Goal: Find contact information: Find contact information

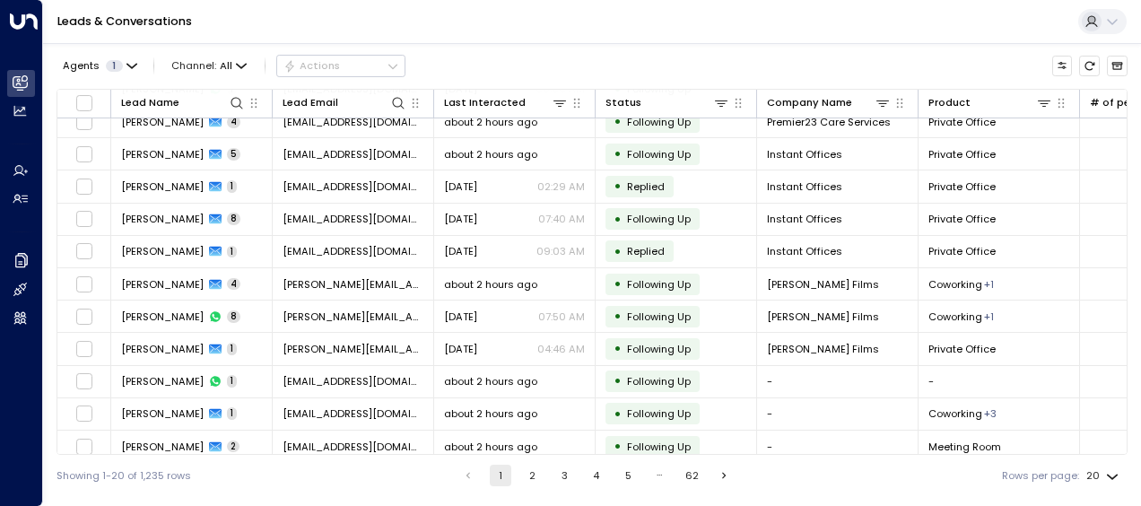
scroll to position [311, 0]
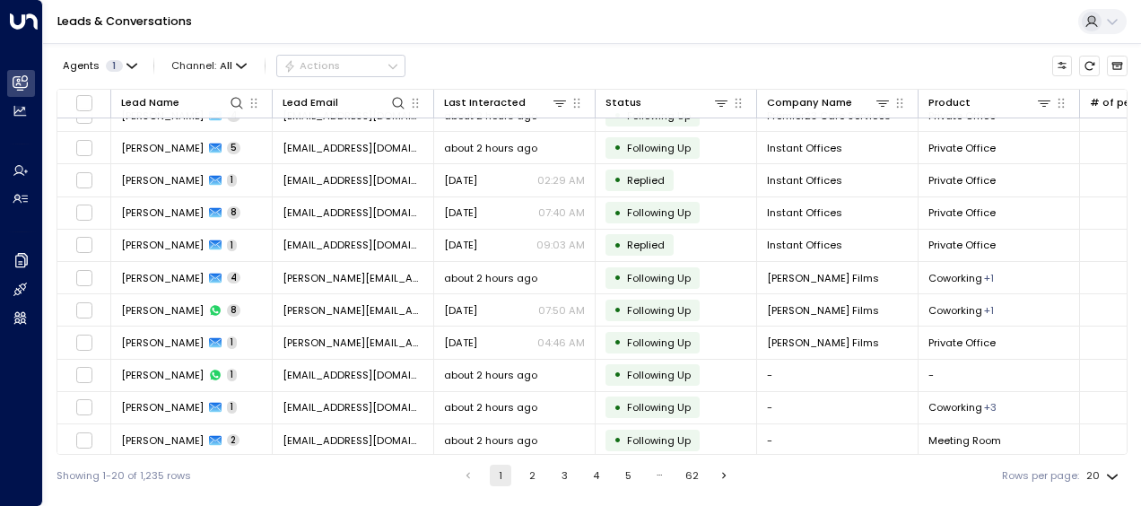
click at [528, 476] on button "2" at bounding box center [533, 476] width 22 height 22
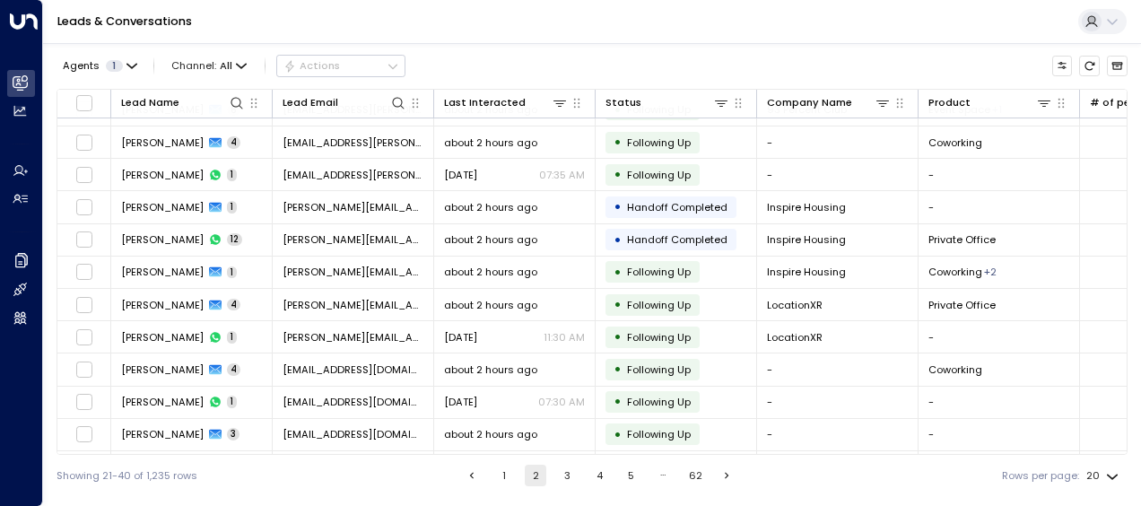
scroll to position [311, 0]
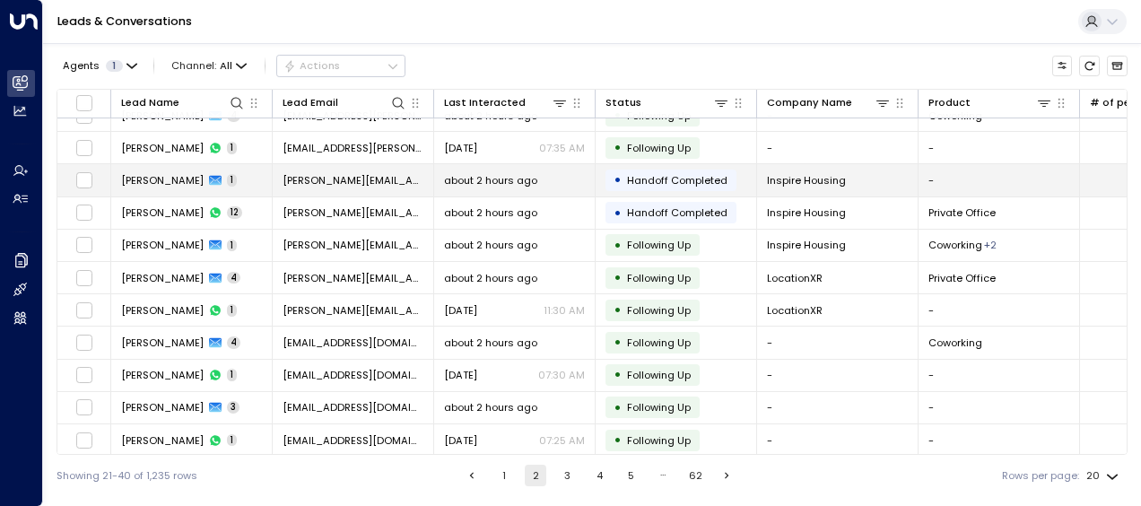
click at [350, 173] on span "[PERSON_NAME][EMAIL_ADDRESS][DOMAIN_NAME]" at bounding box center [353, 180] width 141 height 14
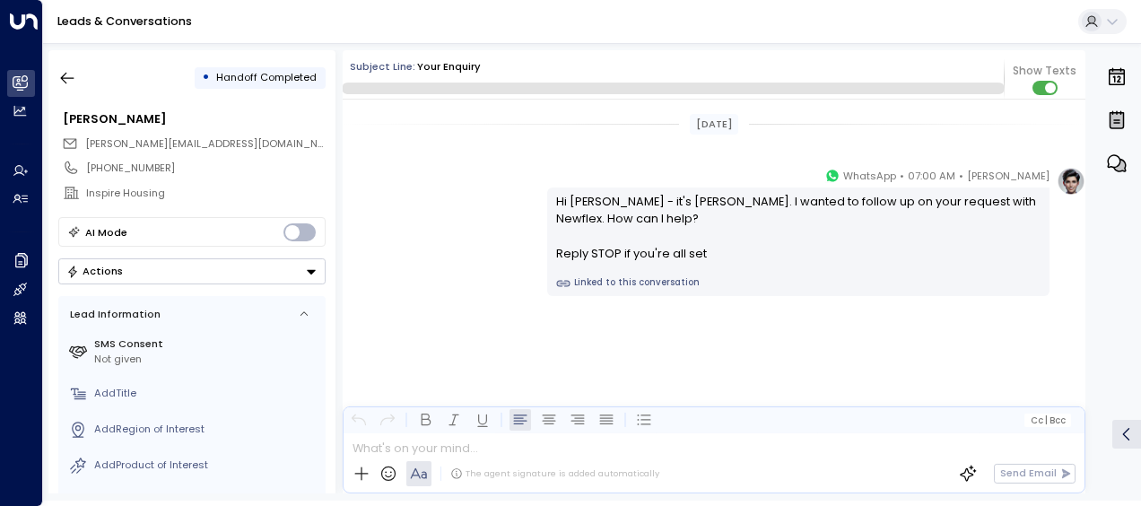
scroll to position [5043, 0]
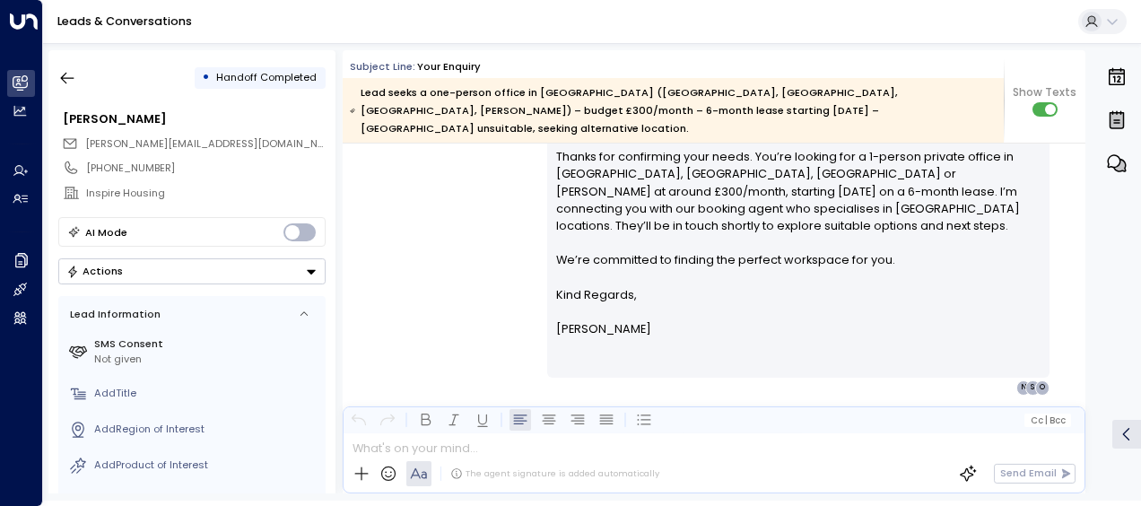
click at [448, 214] on div "[PERSON_NAME] • 07:27 AM • Email Hi [PERSON_NAME], Thanks for confirming your n…" at bounding box center [714, 241] width 743 height 308
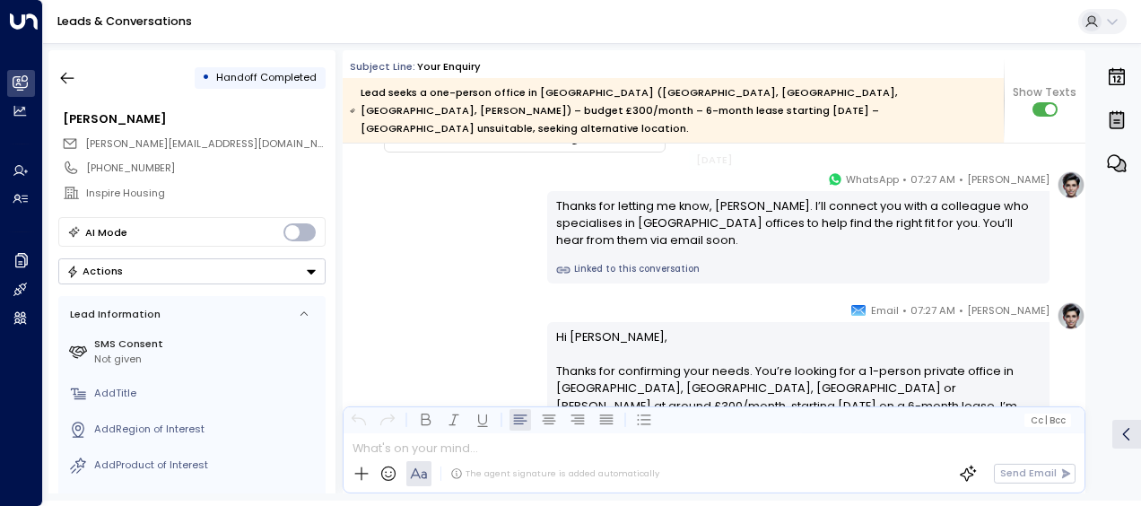
scroll to position [4048, 0]
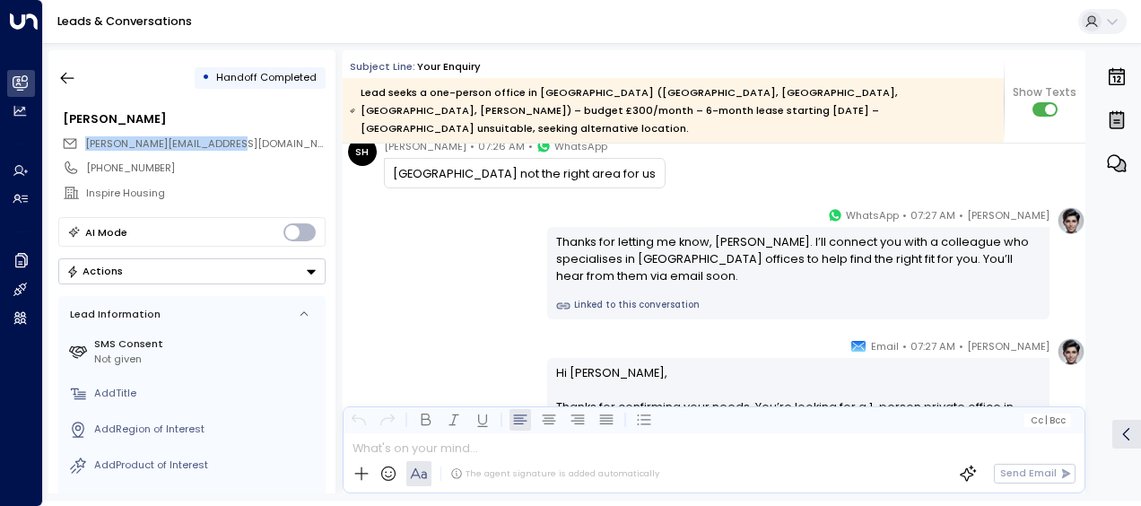
drag, startPoint x: 229, startPoint y: 140, endPoint x: 77, endPoint y: 140, distance: 151.6
click at [77, 140] on div "[PERSON_NAME][EMAIL_ADDRESS][DOMAIN_NAME]" at bounding box center [194, 143] width 264 height 23
drag, startPoint x: 77, startPoint y: 140, endPoint x: 121, endPoint y: 147, distance: 44.5
copy span "[PERSON_NAME][EMAIL_ADDRESS][DOMAIN_NAME]"
click at [230, 109] on div "[PERSON_NAME]" at bounding box center [191, 119] width 267 height 26
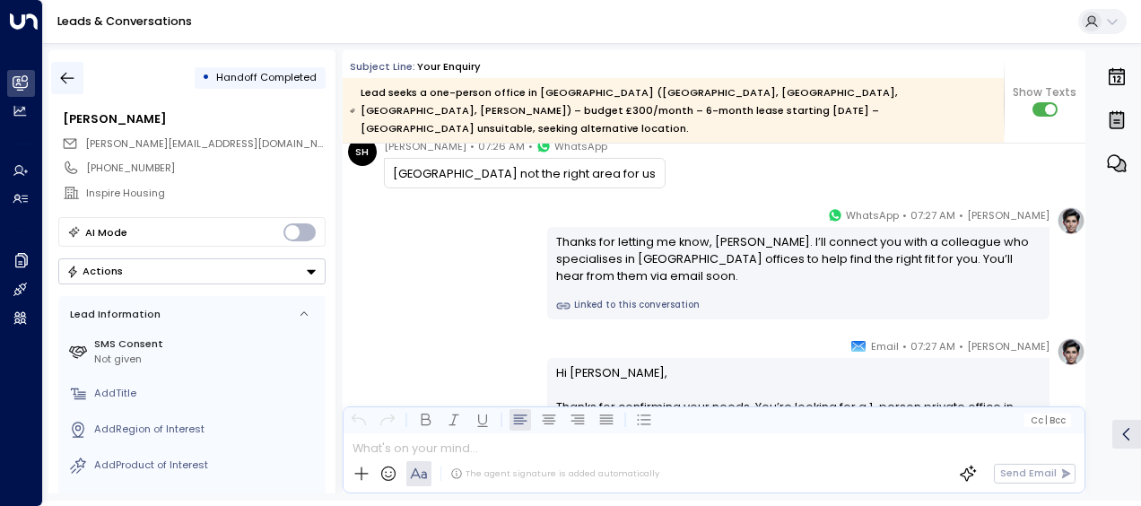
click at [69, 77] on icon "button" at bounding box center [67, 79] width 13 height 12
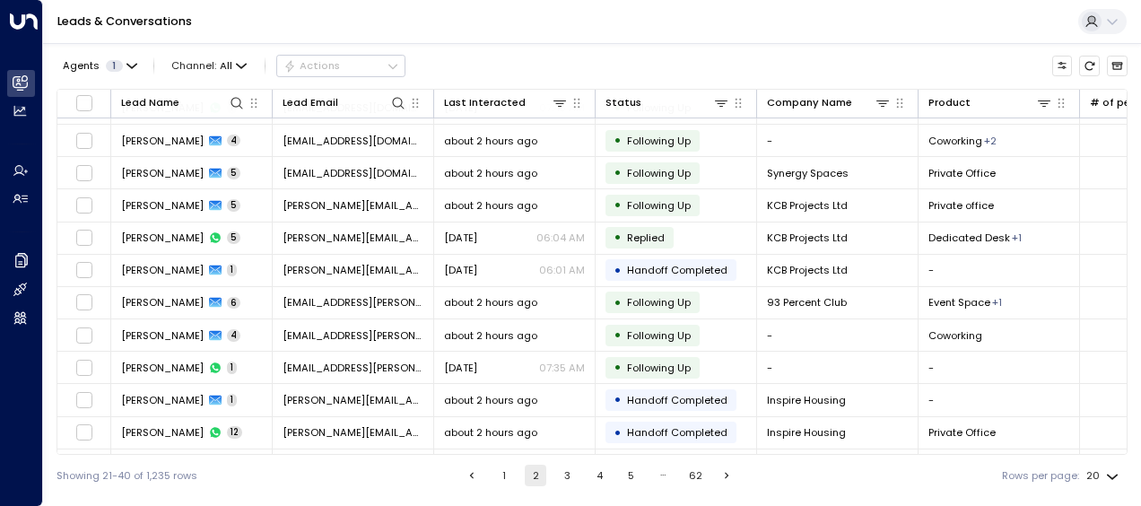
scroll to position [81, 0]
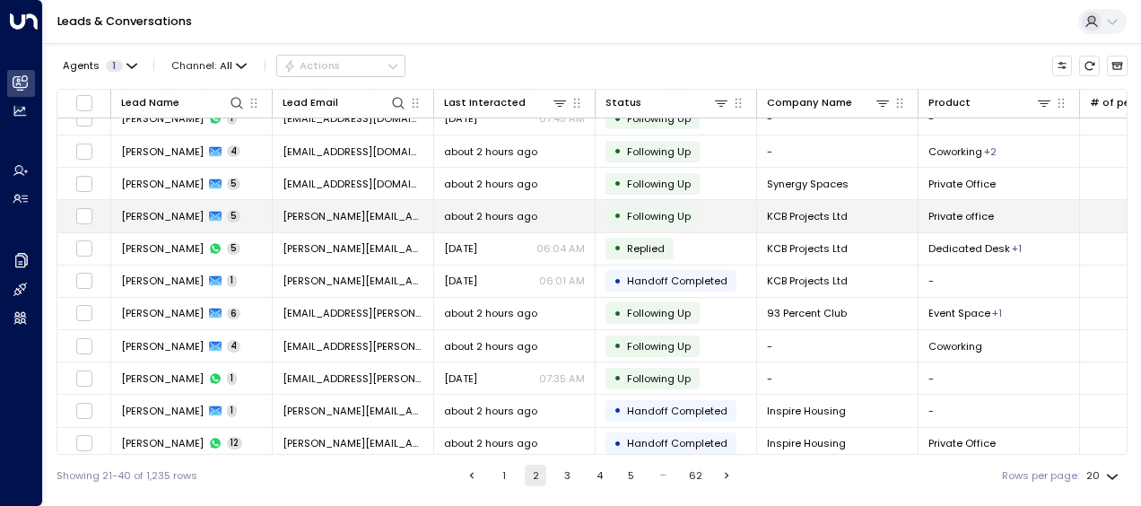
click at [402, 222] on td "[PERSON_NAME][EMAIL_ADDRESS][DOMAIN_NAME]" at bounding box center [353, 215] width 161 height 31
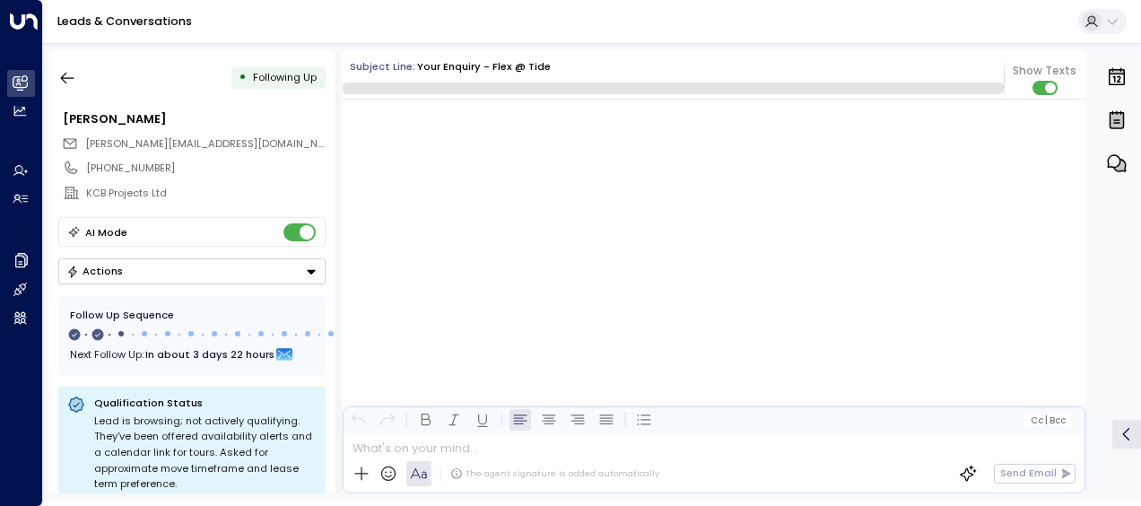
scroll to position [3251, 0]
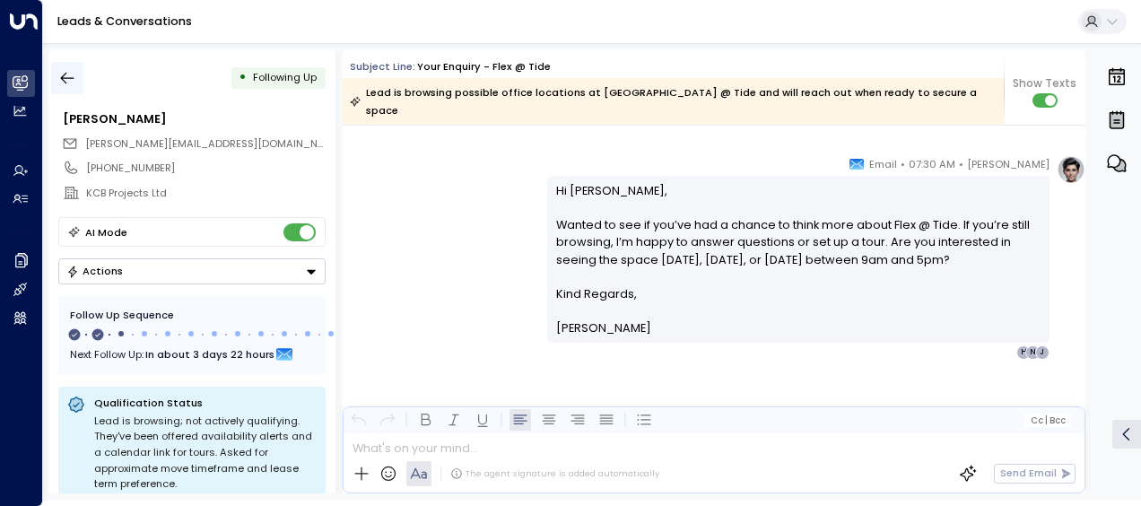
click at [71, 76] on icon "button" at bounding box center [67, 78] width 18 height 18
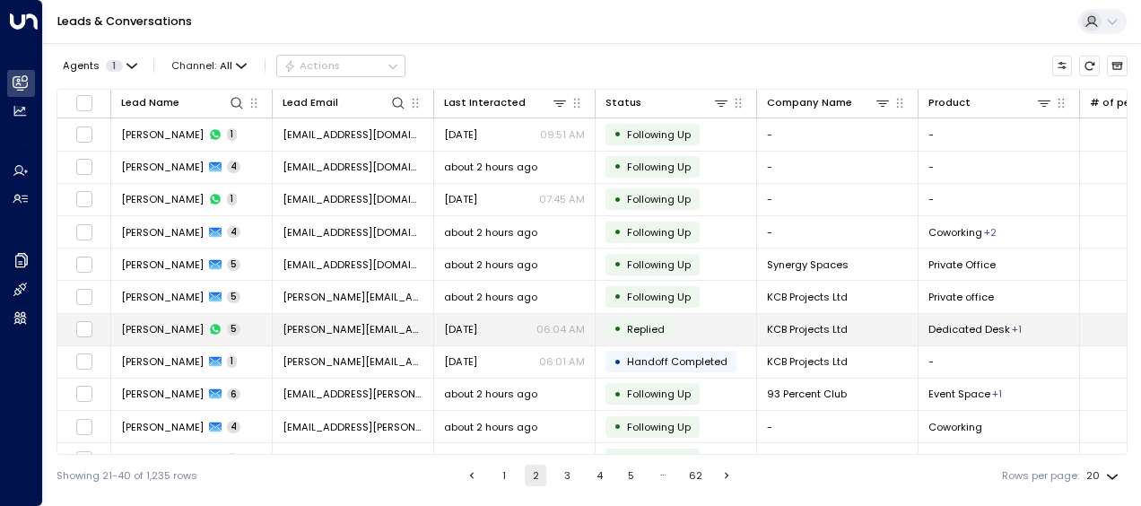
click at [310, 327] on span "[PERSON_NAME][EMAIL_ADDRESS][DOMAIN_NAME]" at bounding box center [353, 329] width 141 height 14
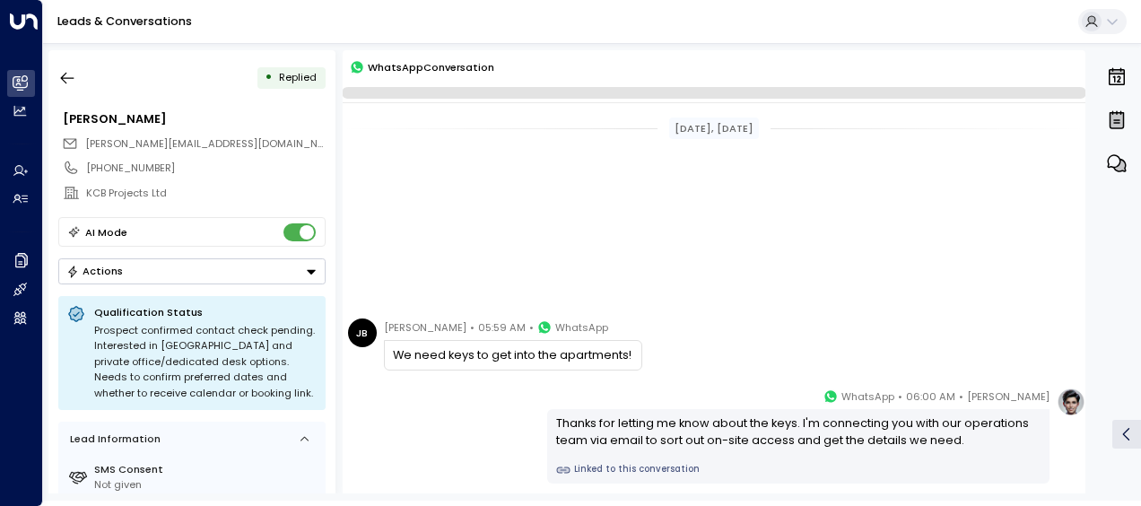
scroll to position [287, 0]
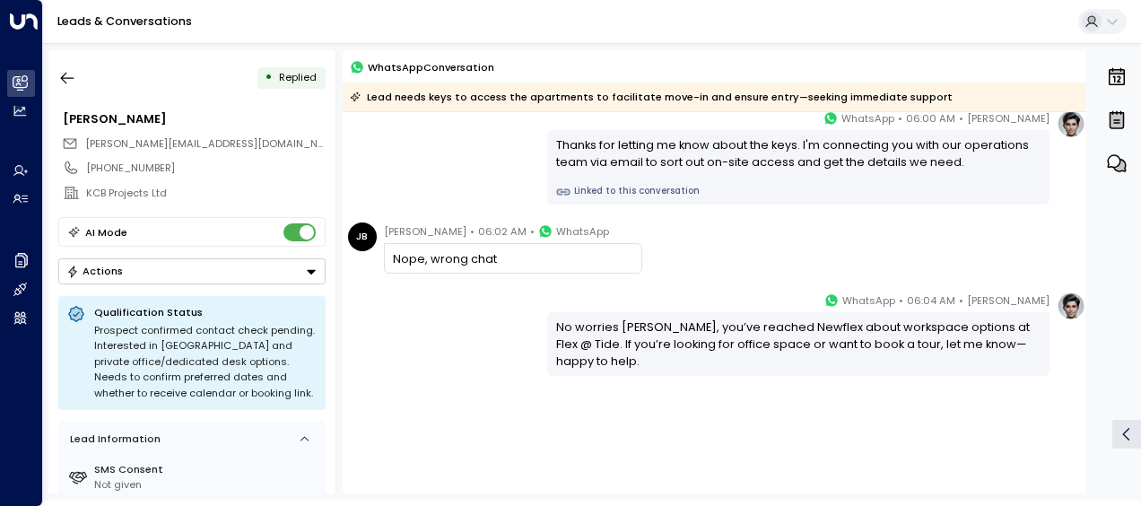
click at [467, 359] on div "[PERSON_NAME] • 06:04 AM • WhatsApp No worries [PERSON_NAME], you’ve reached [G…" at bounding box center [714, 406] width 743 height 228
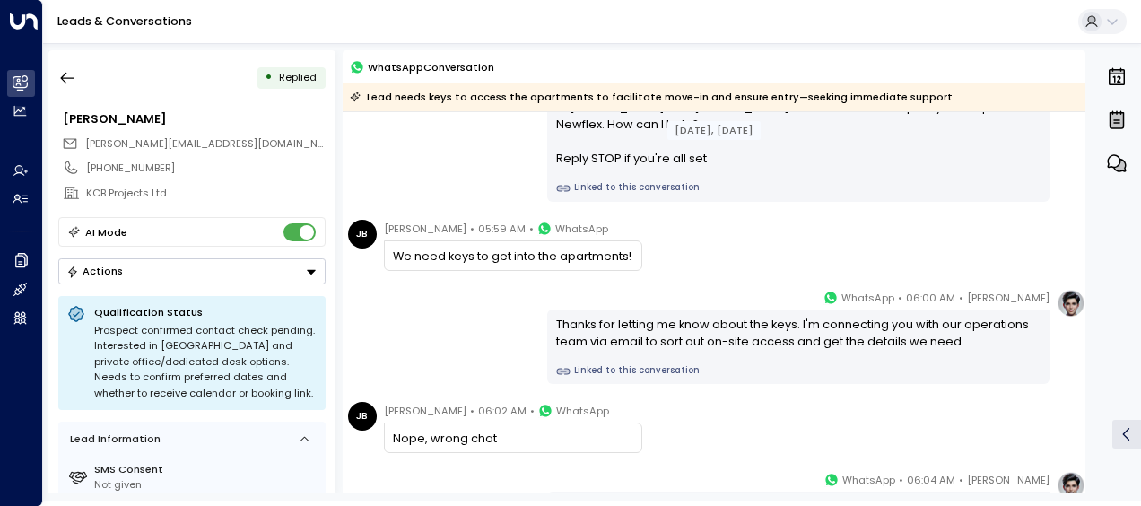
scroll to position [36, 0]
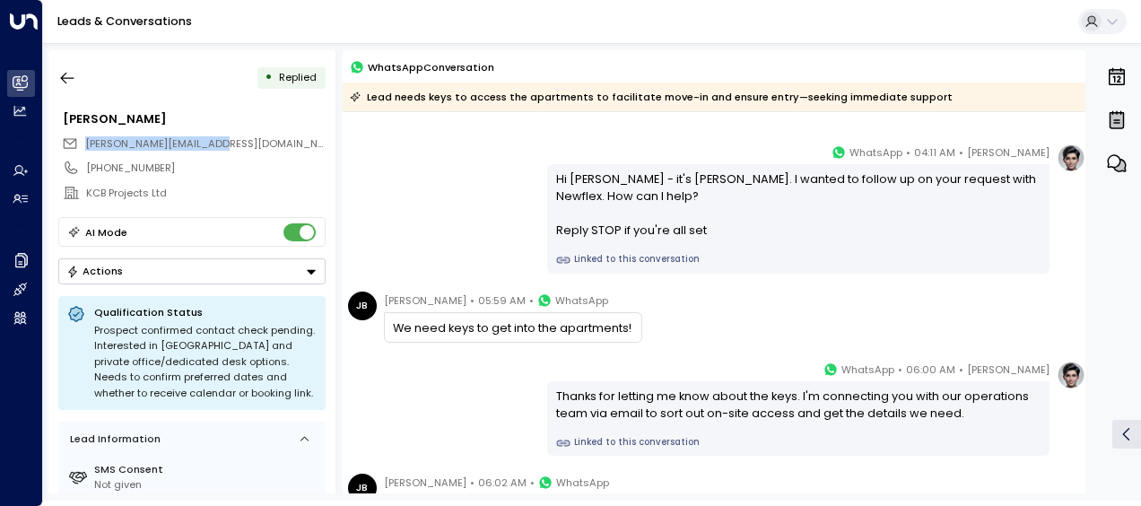
drag, startPoint x: 223, startPoint y: 144, endPoint x: 81, endPoint y: 144, distance: 141.8
click at [81, 144] on div "[PERSON_NAME][EMAIL_ADDRESS][DOMAIN_NAME]" at bounding box center [194, 143] width 264 height 23
drag, startPoint x: 81, startPoint y: 144, endPoint x: 106, endPoint y: 145, distance: 25.2
copy span "[PERSON_NAME][EMAIL_ADDRESS][DOMAIN_NAME]"
click at [66, 74] on icon "button" at bounding box center [67, 78] width 18 height 18
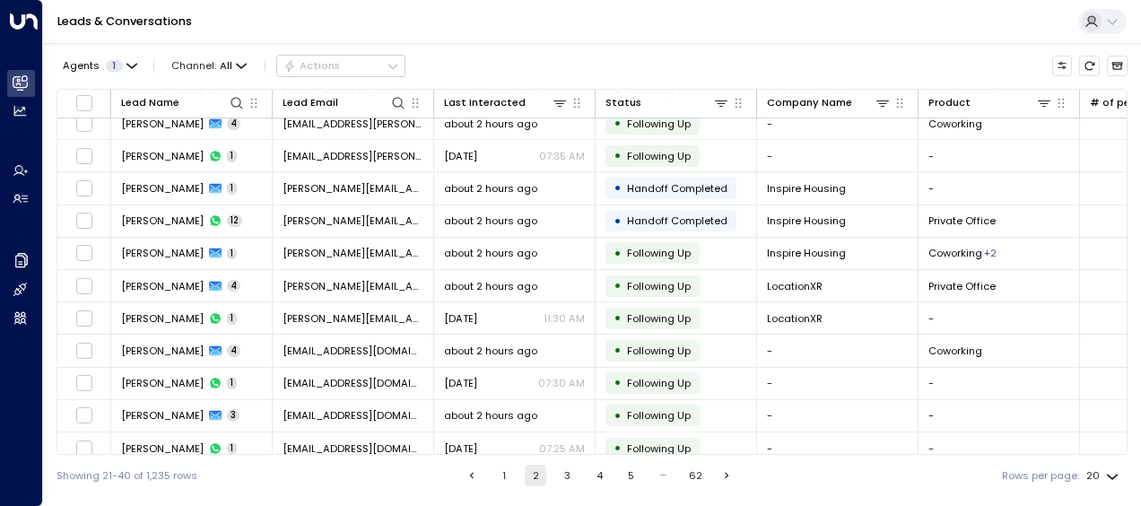
scroll to position [311, 0]
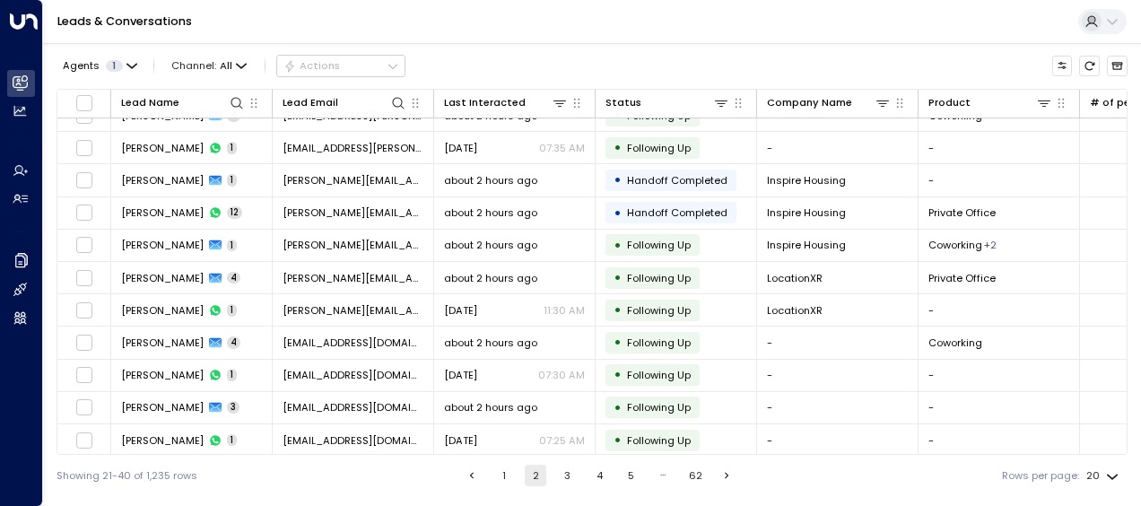
click at [564, 474] on button "3" at bounding box center [568, 476] width 22 height 22
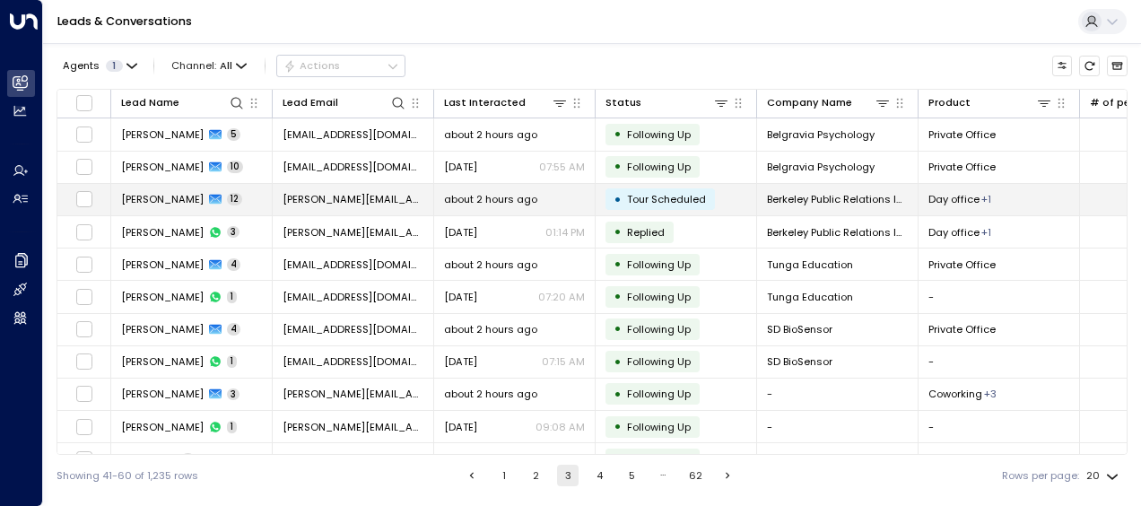
click at [220, 197] on icon at bounding box center [215, 200] width 13 height 10
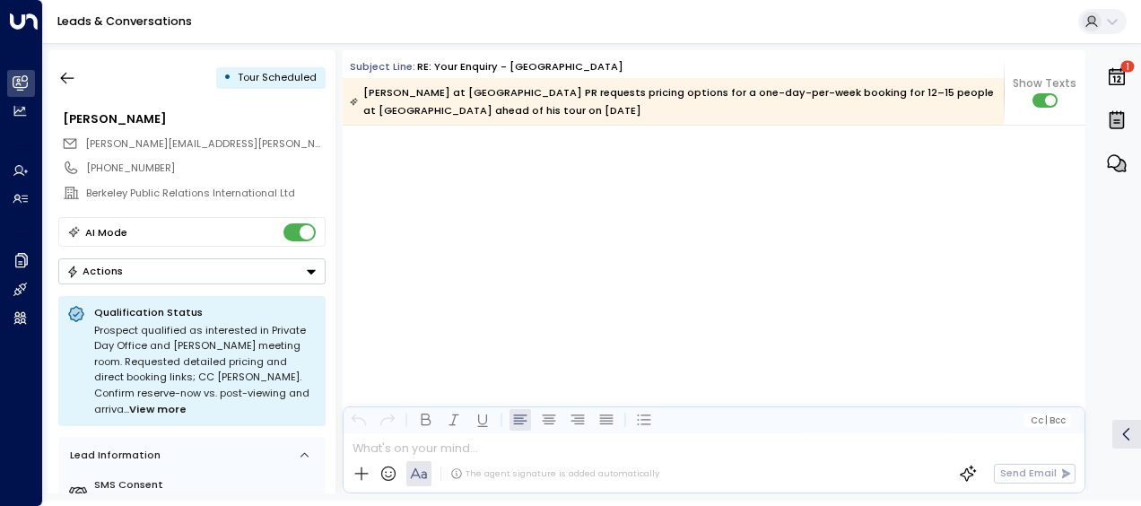
scroll to position [5780, 0]
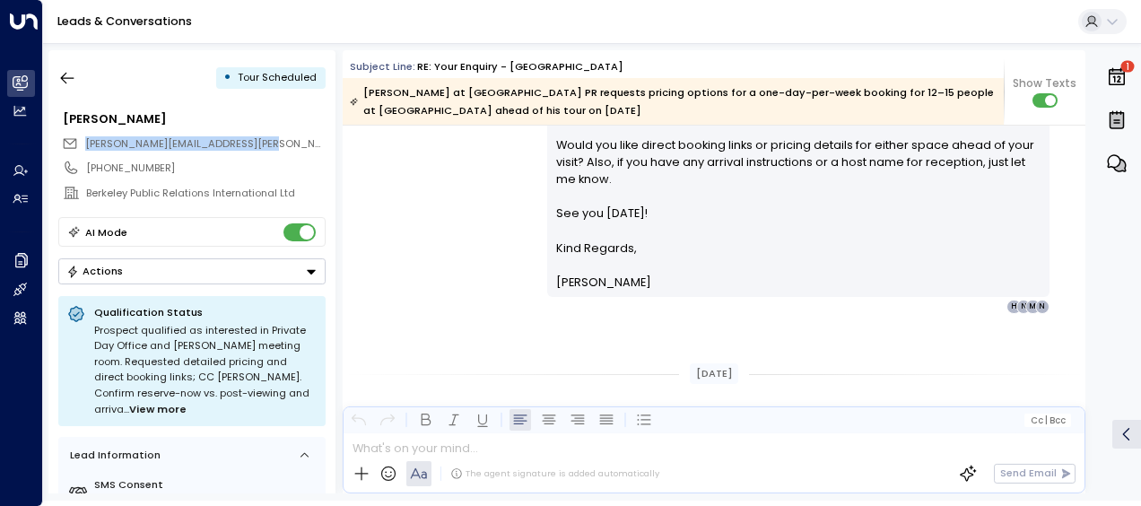
drag, startPoint x: 269, startPoint y: 133, endPoint x: 88, endPoint y: 135, distance: 181.3
click at [88, 135] on div "[PERSON_NAME][EMAIL_ADDRESS][PERSON_NAME][DOMAIN_NAME]" at bounding box center [194, 143] width 264 height 23
drag, startPoint x: 88, startPoint y: 135, endPoint x: 57, endPoint y: 83, distance: 61.5
drag, startPoint x: 57, startPoint y: 83, endPoint x: 419, endPoint y: 190, distance: 378.1
click at [419, 190] on div "[PERSON_NAME] • 08:32 AM • Email Hi [PERSON_NAME], You’re all set for your tour…" at bounding box center [714, 168] width 743 height 291
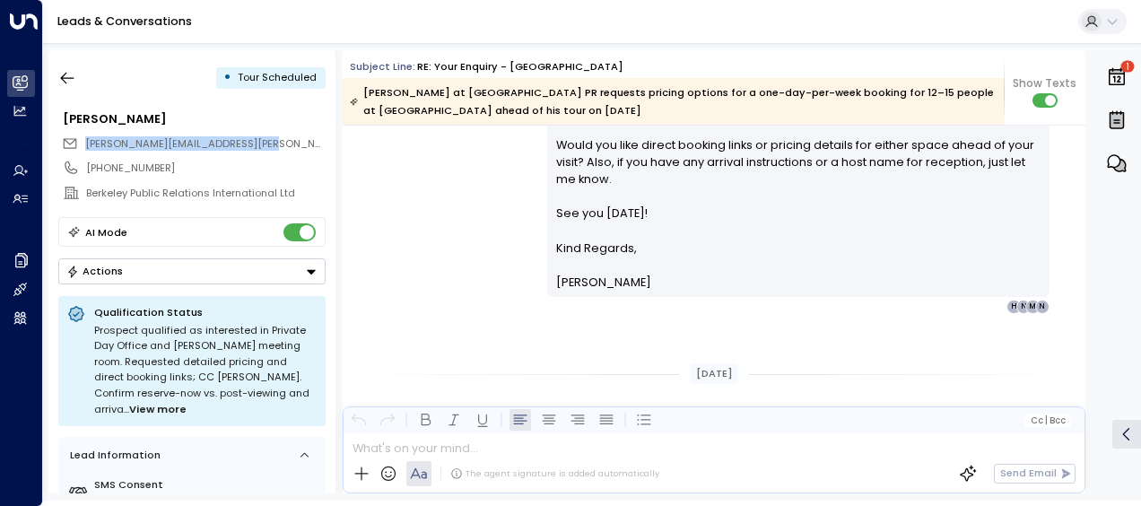
drag, startPoint x: 273, startPoint y: 140, endPoint x: 83, endPoint y: 140, distance: 190.2
click at [83, 140] on div "[PERSON_NAME][EMAIL_ADDRESS][PERSON_NAME][DOMAIN_NAME]" at bounding box center [194, 143] width 264 height 23
drag, startPoint x: 83, startPoint y: 140, endPoint x: 106, endPoint y: 139, distance: 23.3
copy span "[PERSON_NAME][EMAIL_ADDRESS][PERSON_NAME][DOMAIN_NAME]"
drag, startPoint x: 171, startPoint y: 109, endPoint x: 57, endPoint y: 118, distance: 114.4
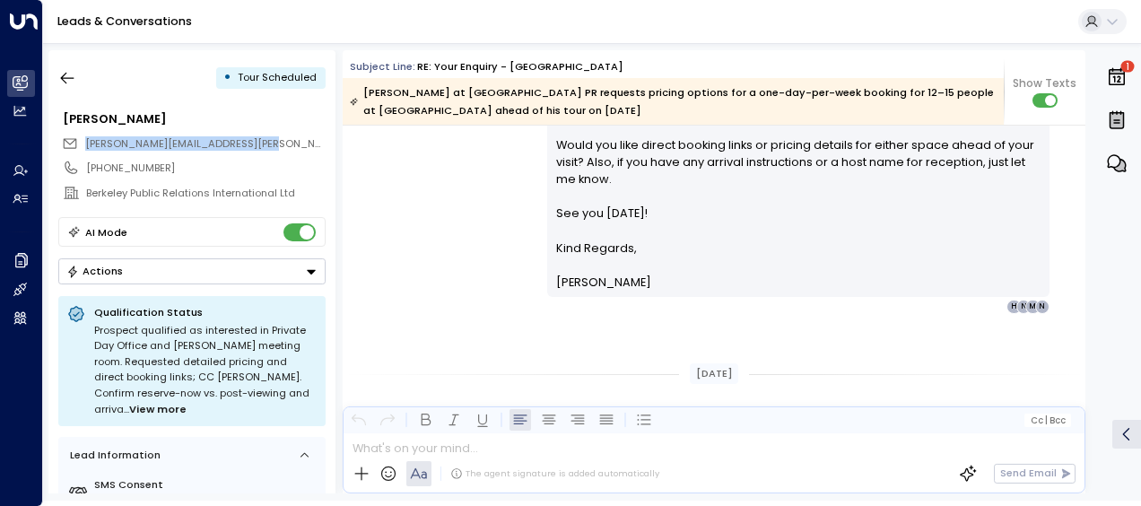
click at [58, 118] on div "[PERSON_NAME]" at bounding box center [191, 119] width 267 height 26
copy div "[PERSON_NAME]"
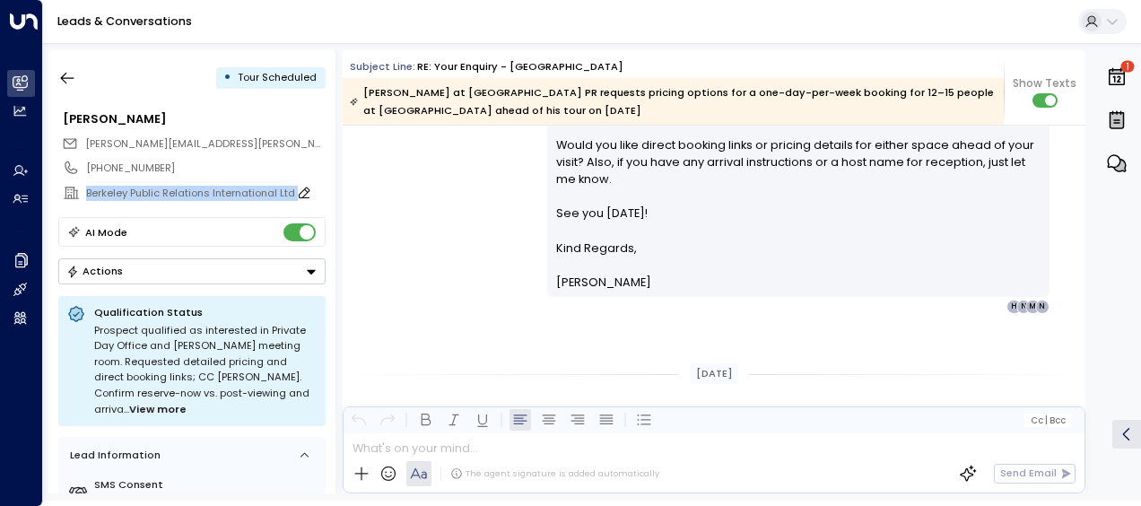
drag, startPoint x: 294, startPoint y: 188, endPoint x: 85, endPoint y: 192, distance: 209.1
click at [86, 192] on div "Berkeley Public Relations International Ltd" at bounding box center [205, 193] width 239 height 15
click at [493, 187] on div "[PERSON_NAME] • 08:32 AM • Email Hi [PERSON_NAME], You’re all set for your tour…" at bounding box center [714, 168] width 743 height 291
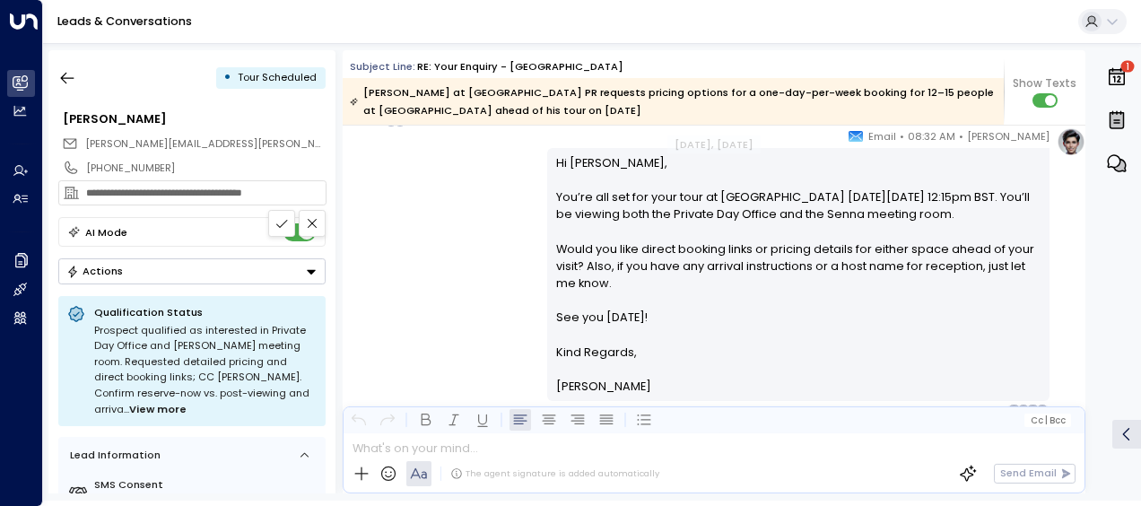
scroll to position [5913, 0]
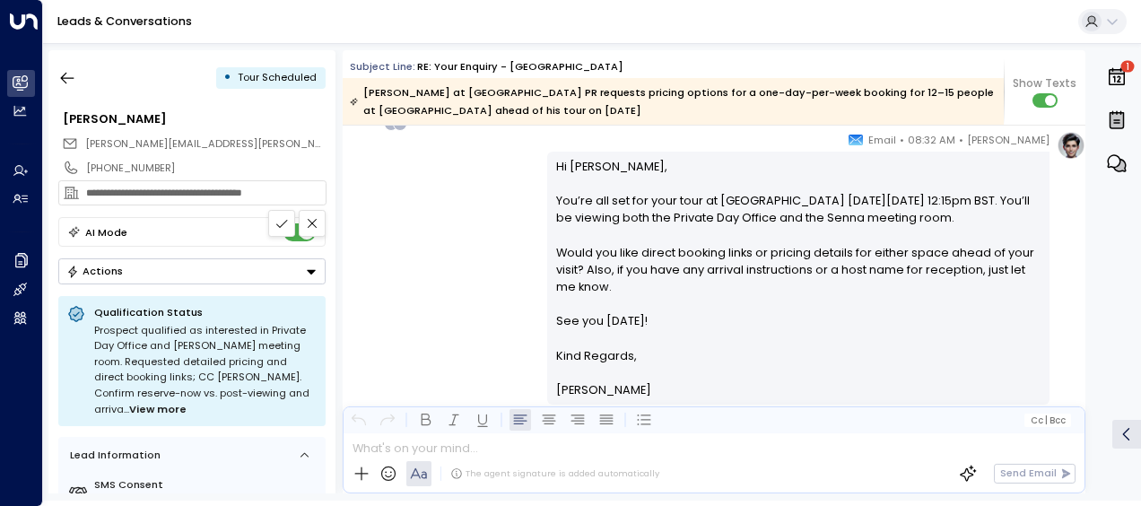
drag, startPoint x: 300, startPoint y: 189, endPoint x: 83, endPoint y: 188, distance: 217.1
click at [83, 188] on div "**********" at bounding box center [191, 192] width 267 height 25
click at [471, 245] on div "[PERSON_NAME] • 08:32 AM • Email Hi [PERSON_NAME], You’re all set for your tour…" at bounding box center [714, 276] width 743 height 291
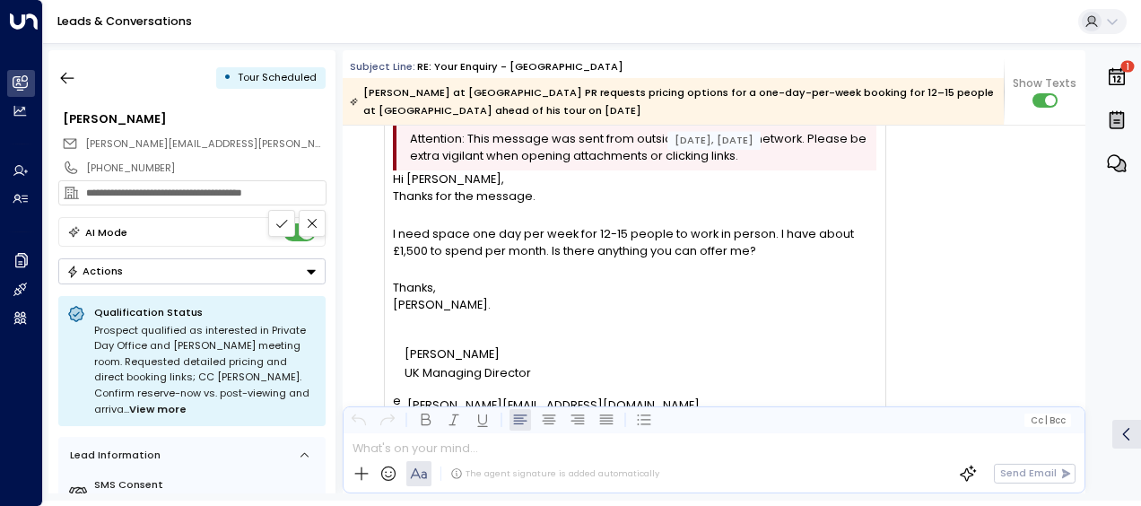
scroll to position [999, 0]
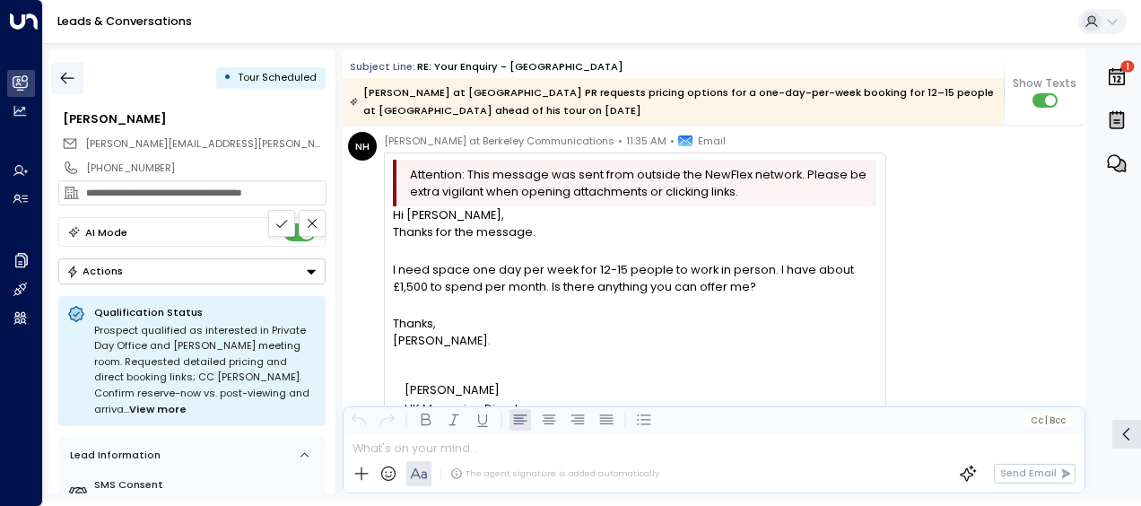
click at [72, 81] on icon "button" at bounding box center [67, 78] width 18 height 18
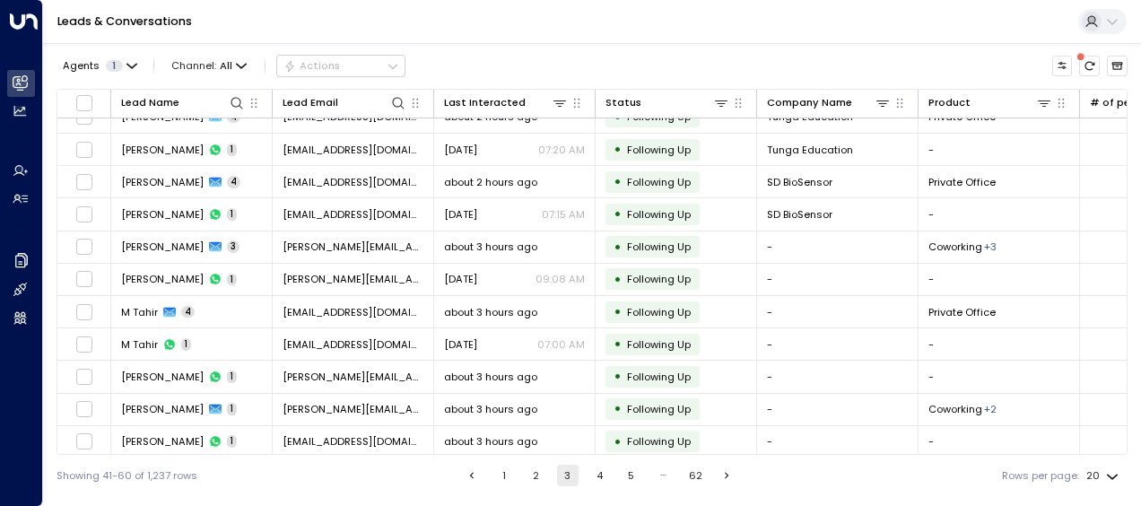
scroll to position [311, 0]
